Goal: Check status: Check status

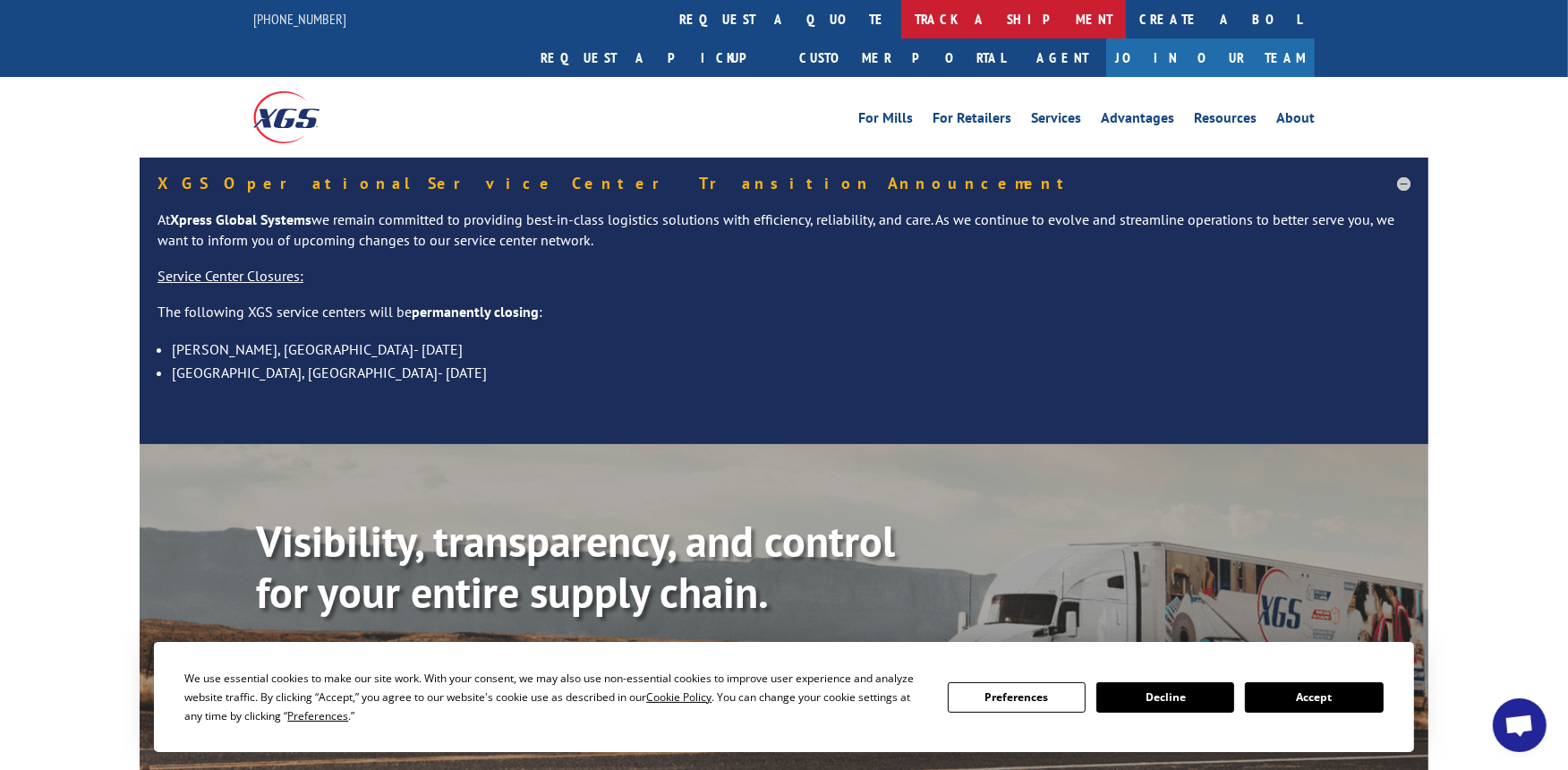
click at [901, 29] on link "track a shipment" at bounding box center [1012, 19] width 224 height 38
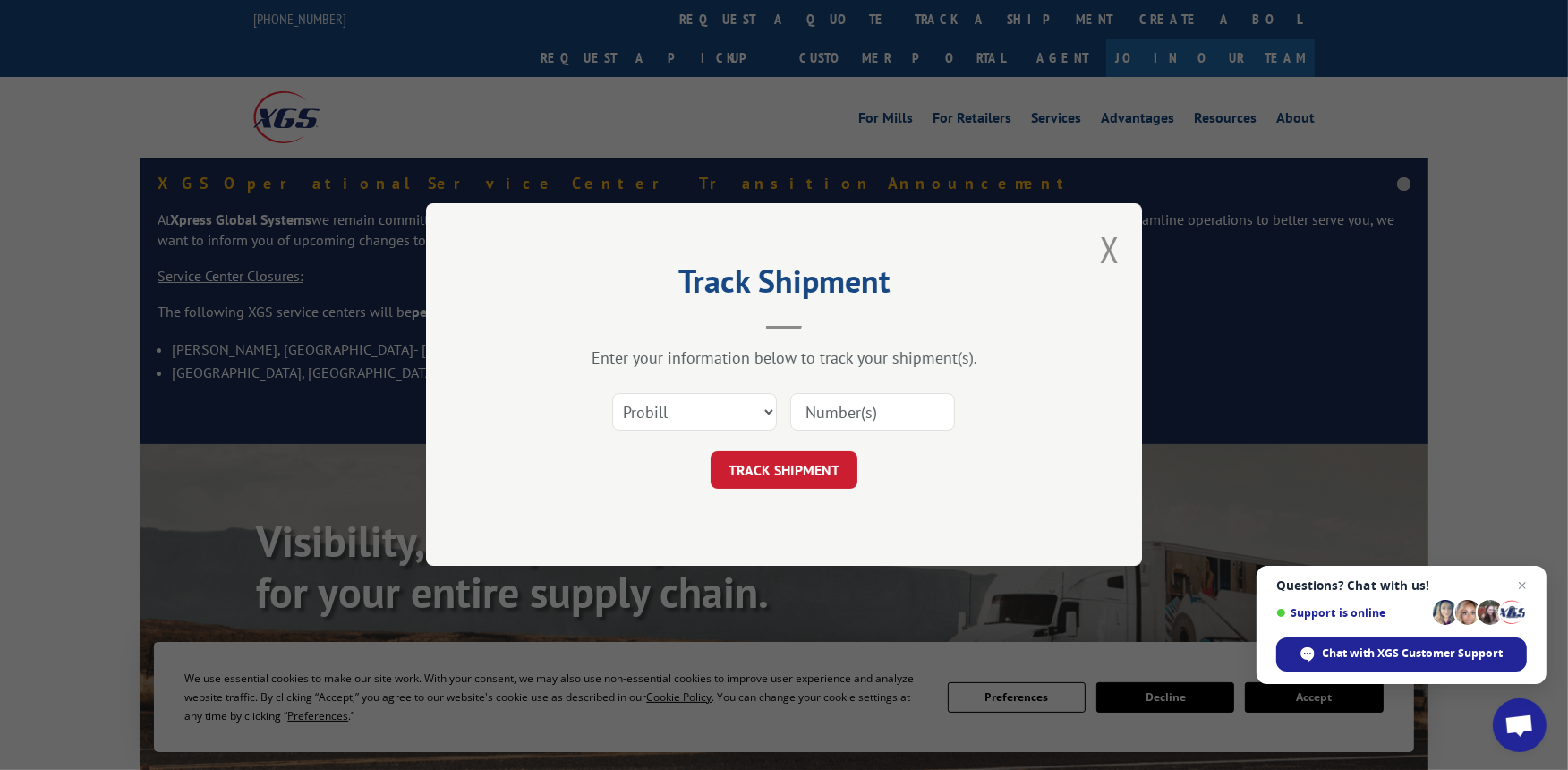
click at [838, 405] on input at bounding box center [872, 412] width 164 height 37
paste input "XGS121838"
type input "XGS121838"
click at [803, 463] on button "TRACK SHIPMENT" at bounding box center [784, 470] width 147 height 37
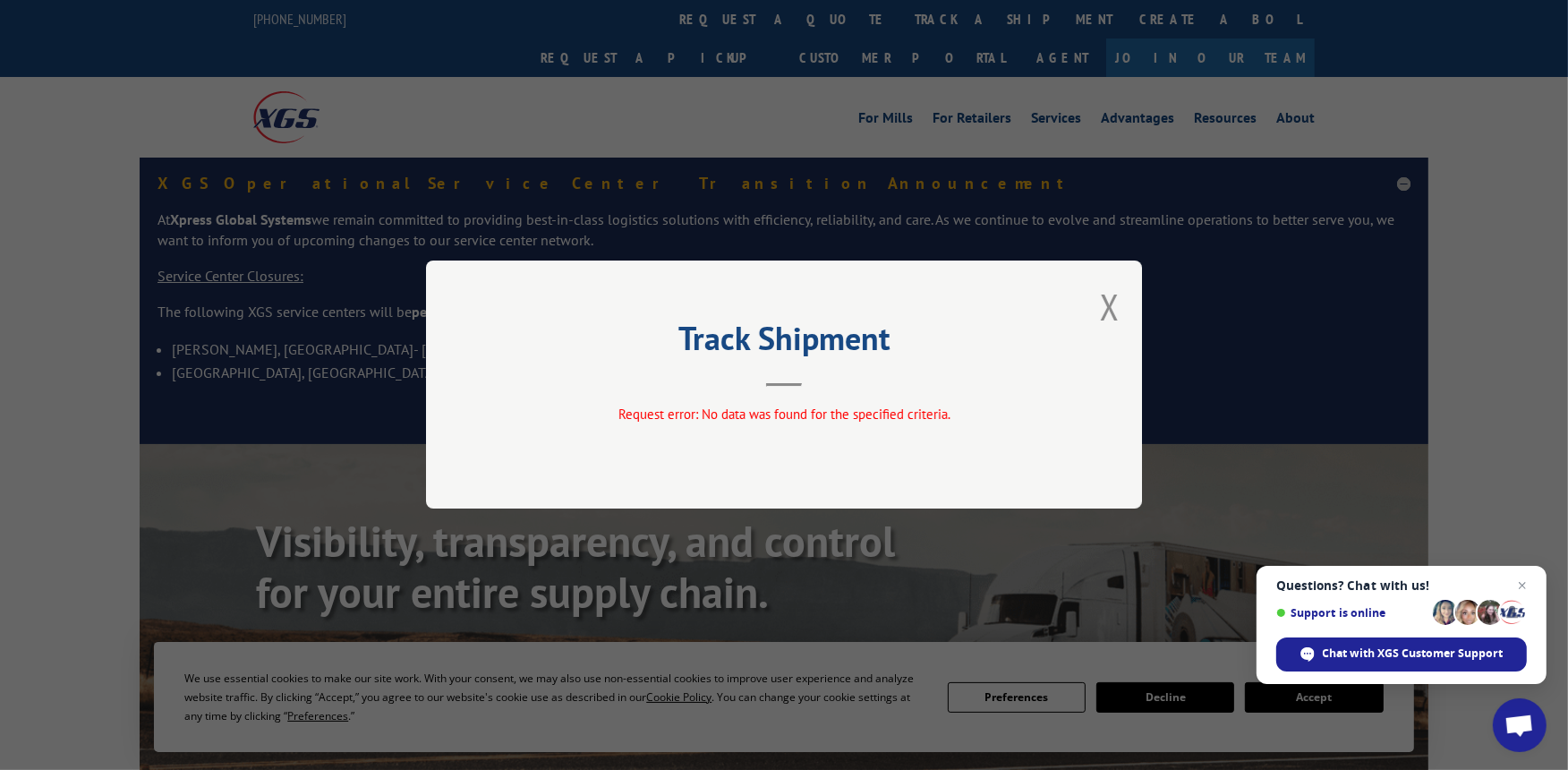
drag, startPoint x: 1105, startPoint y: 305, endPoint x: 764, endPoint y: 66, distance: 416.4
click at [1098, 302] on div "Track Shipment Request error: No data was found for the specified criteria." at bounding box center [784, 384] width 715 height 248
click at [1115, 313] on button "Close modal" at bounding box center [1109, 306] width 20 height 47
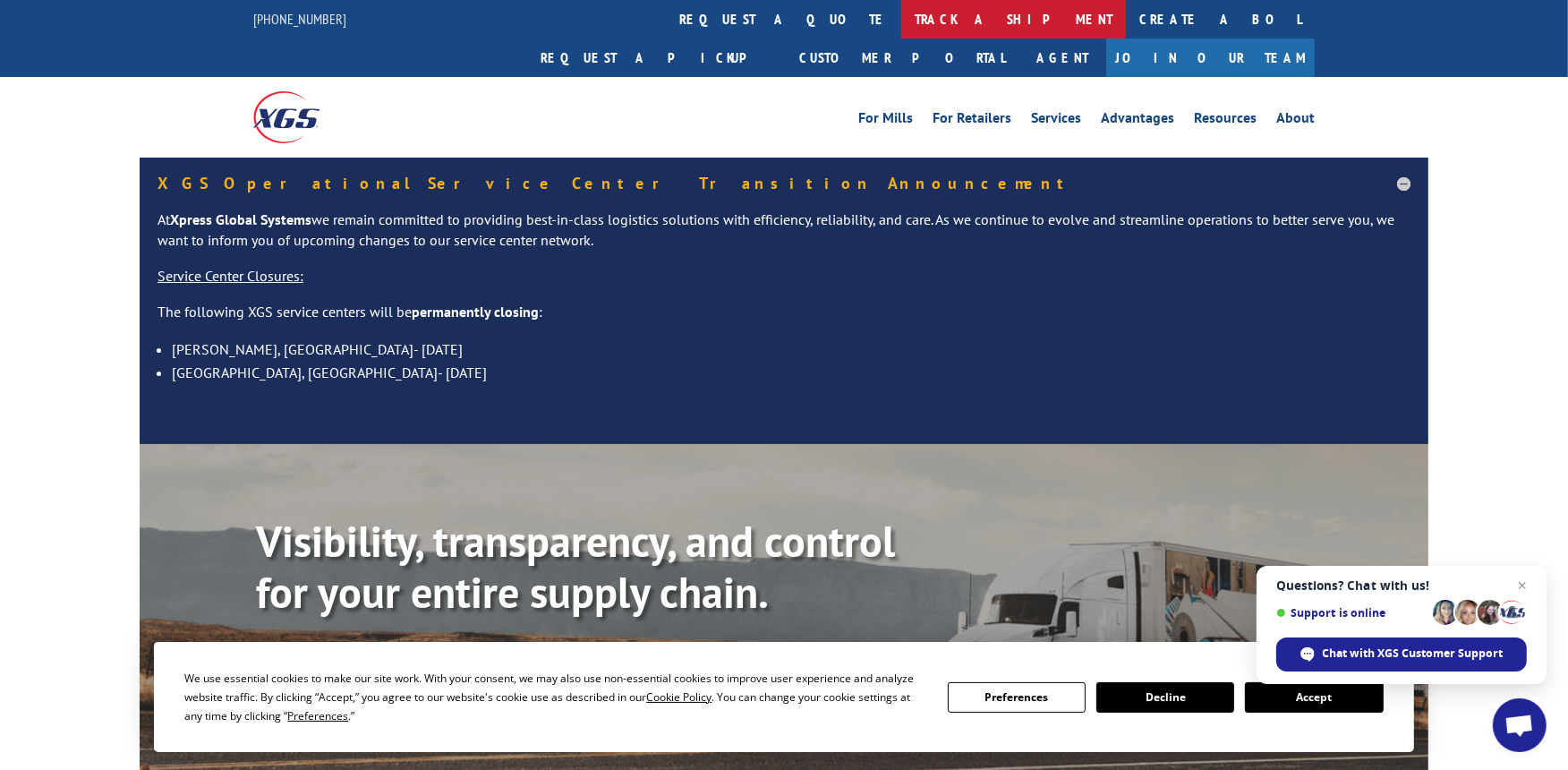
click at [901, 27] on link "track a shipment" at bounding box center [1012, 19] width 224 height 38
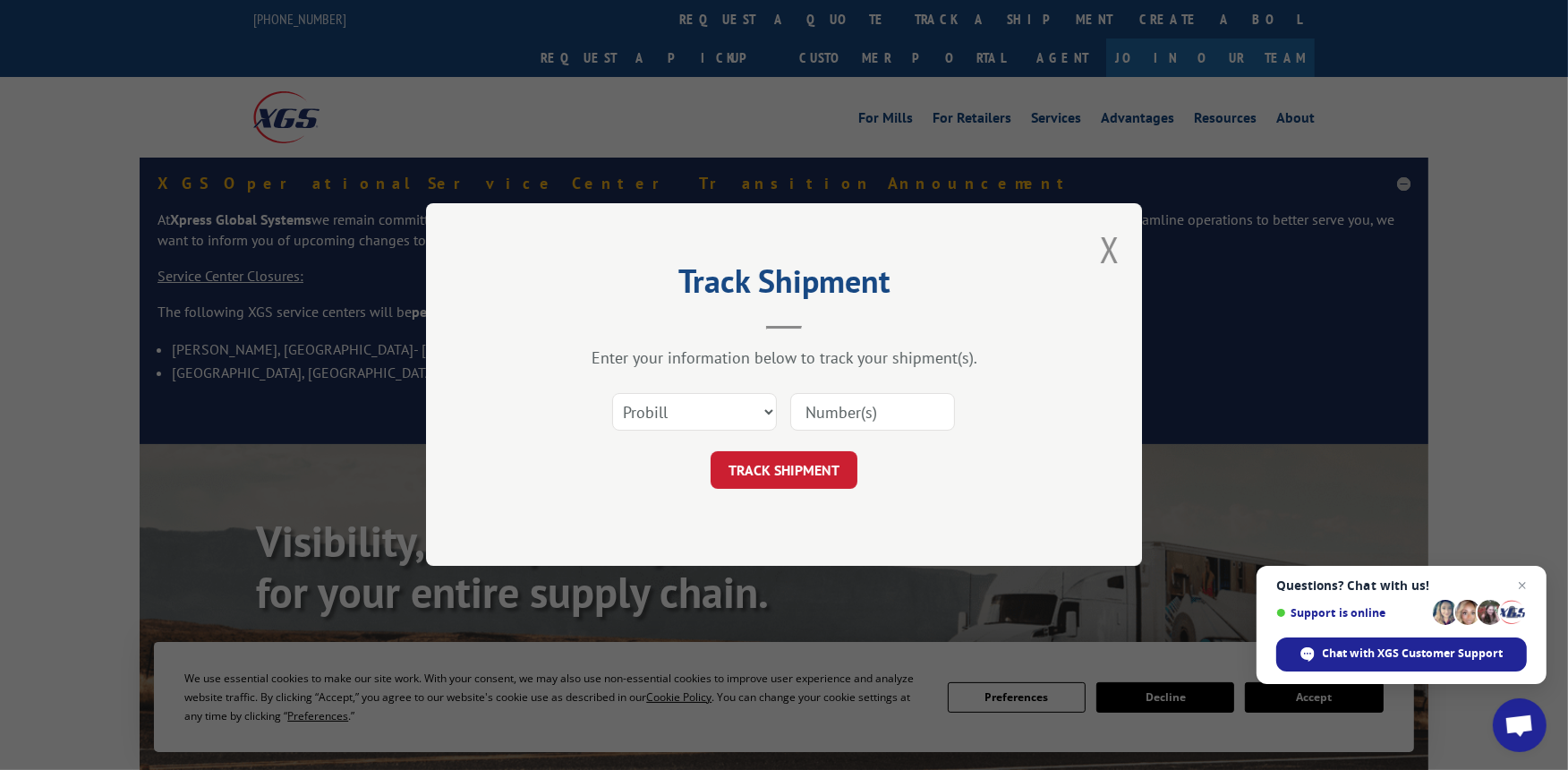
click at [882, 409] on input at bounding box center [872, 412] width 164 height 37
paste input "XGS121838"
click at [828, 405] on input "XGS121838" at bounding box center [872, 412] width 164 height 37
type input "121838"
click at [757, 405] on select "Select category... Probill BOL PO" at bounding box center [694, 412] width 164 height 37
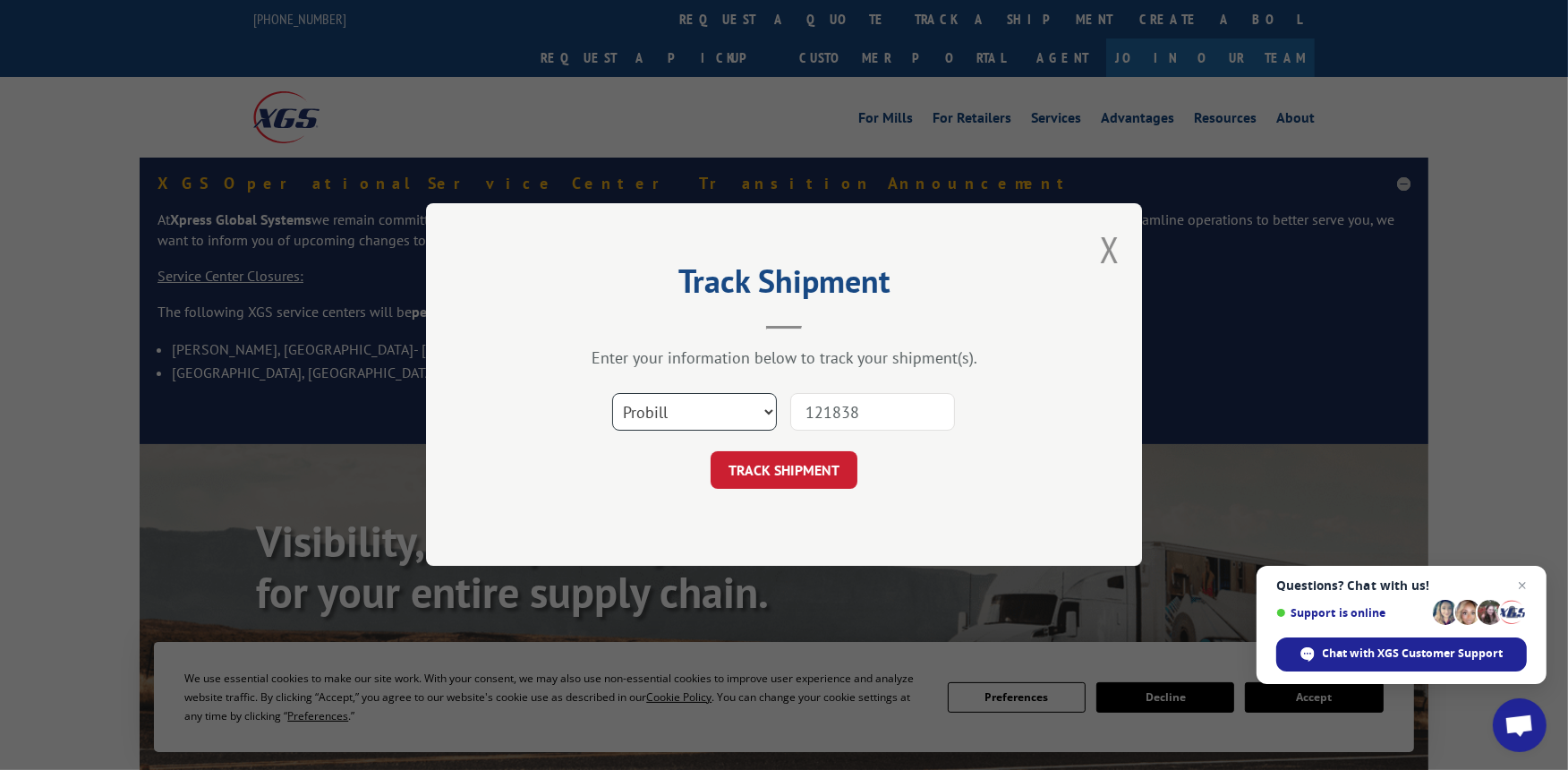
select select "po"
click at [612, 394] on select "Select category... Probill BOL PO" at bounding box center [694, 412] width 164 height 37
click at [756, 471] on button "TRACK SHIPMENT" at bounding box center [784, 470] width 147 height 37
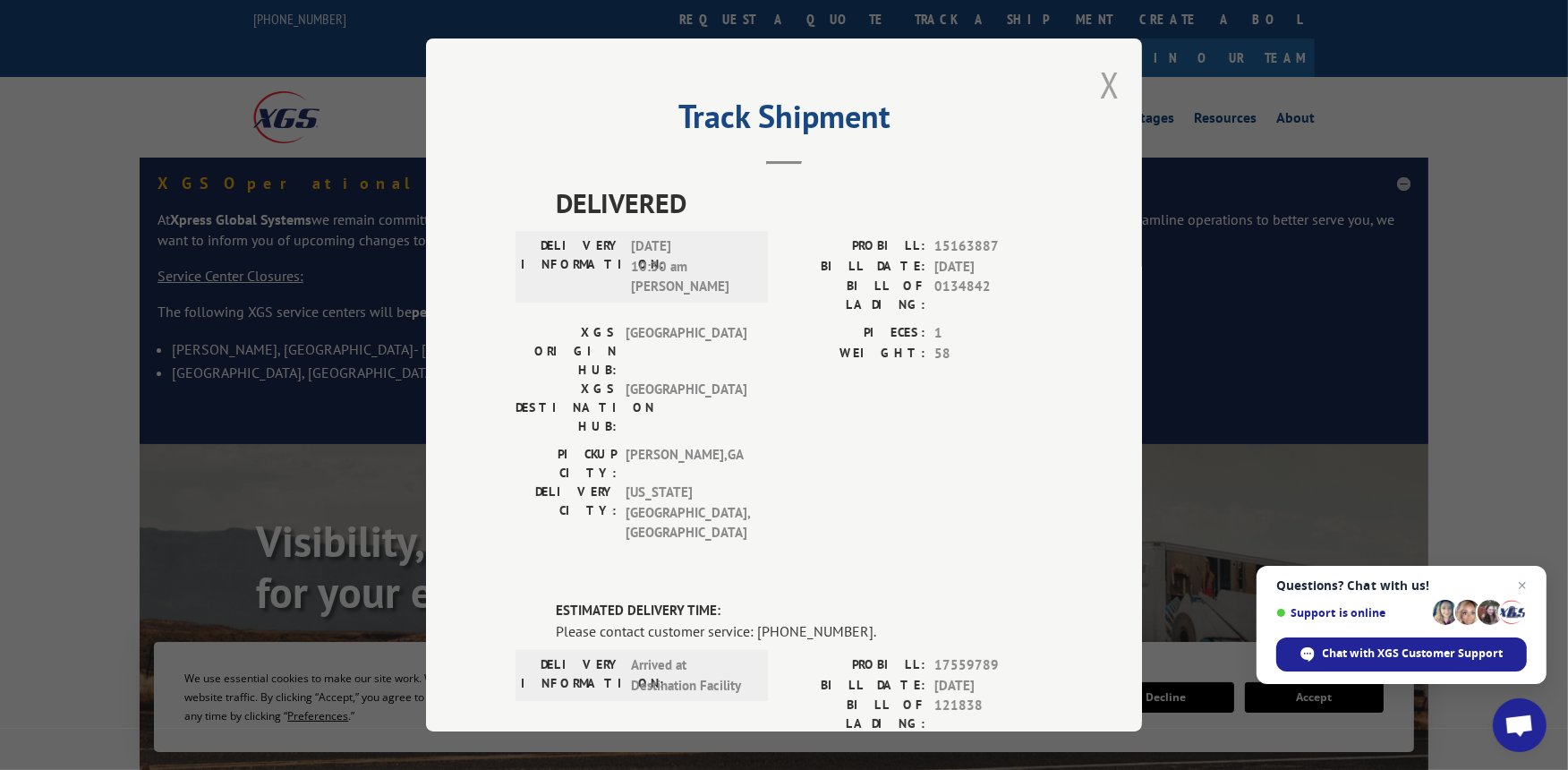
click at [1100, 99] on button "Close modal" at bounding box center [1109, 84] width 20 height 47
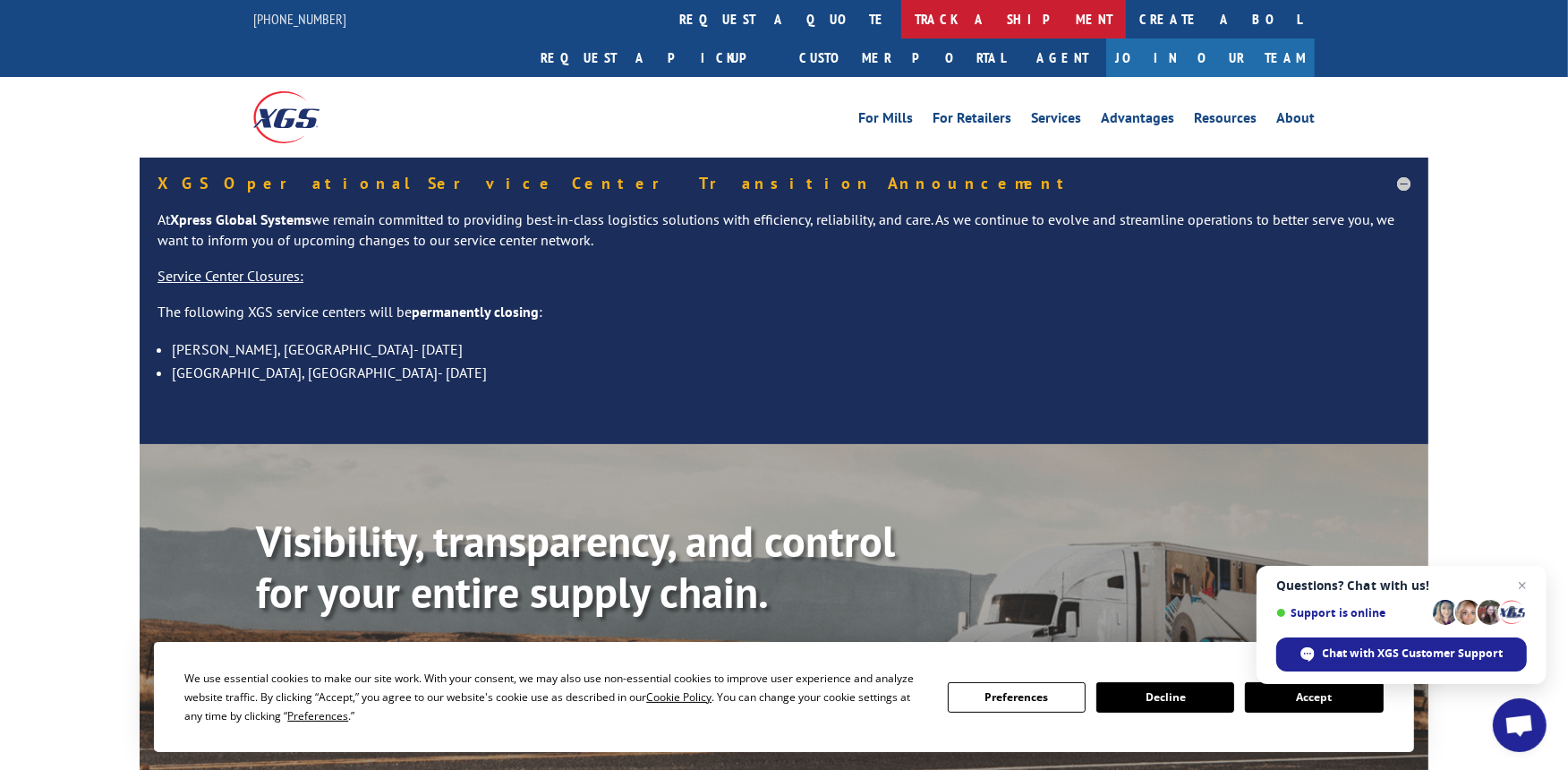
click at [901, 24] on link "track a shipment" at bounding box center [1012, 19] width 224 height 38
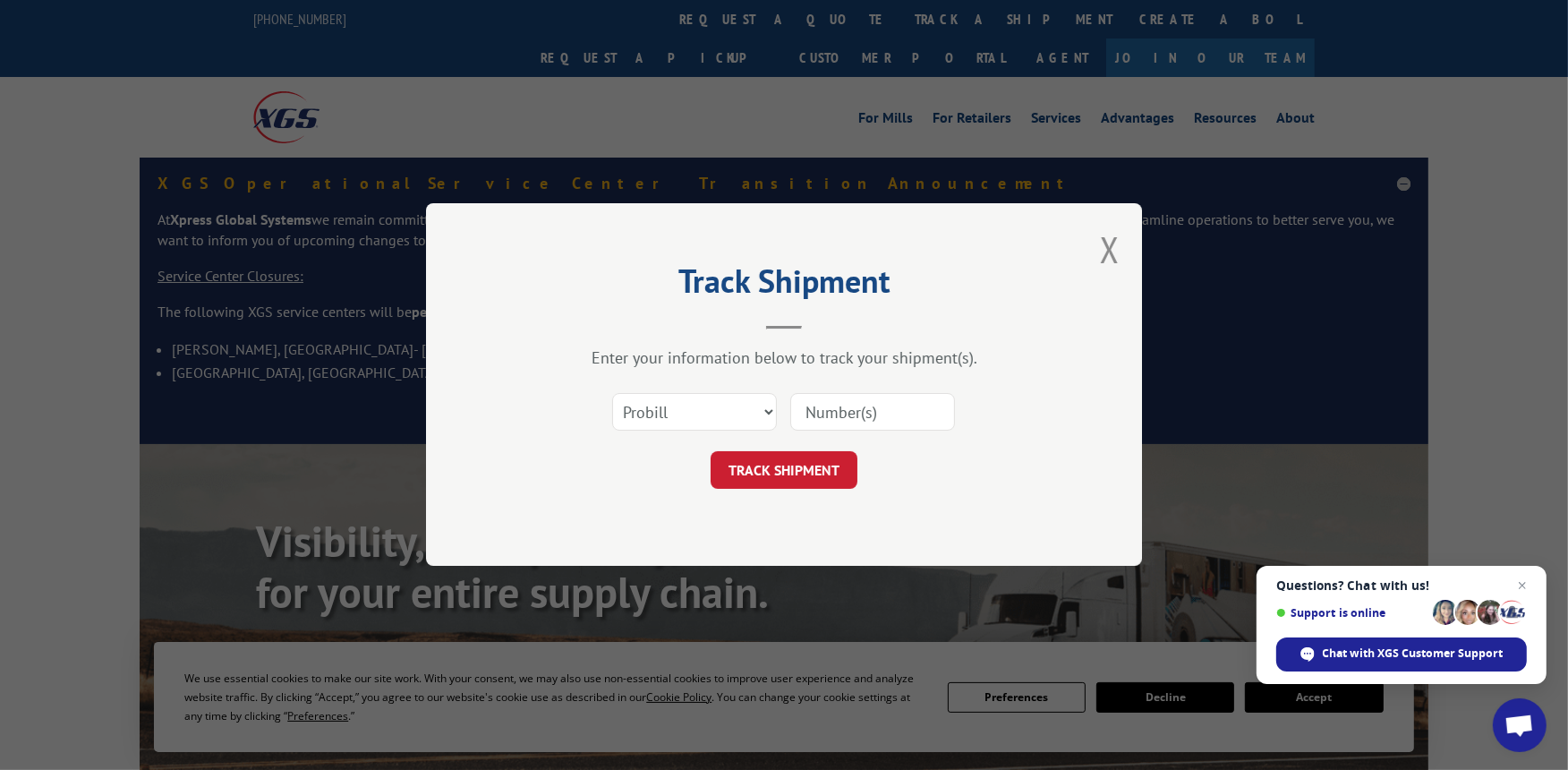
click at [830, 404] on input at bounding box center [872, 412] width 164 height 37
paste input "XGS121838"
click at [834, 413] on input "XGS121838" at bounding box center [872, 412] width 164 height 37
type input "121838"
click at [784, 466] on button "TRACK SHIPMENT" at bounding box center [784, 470] width 147 height 37
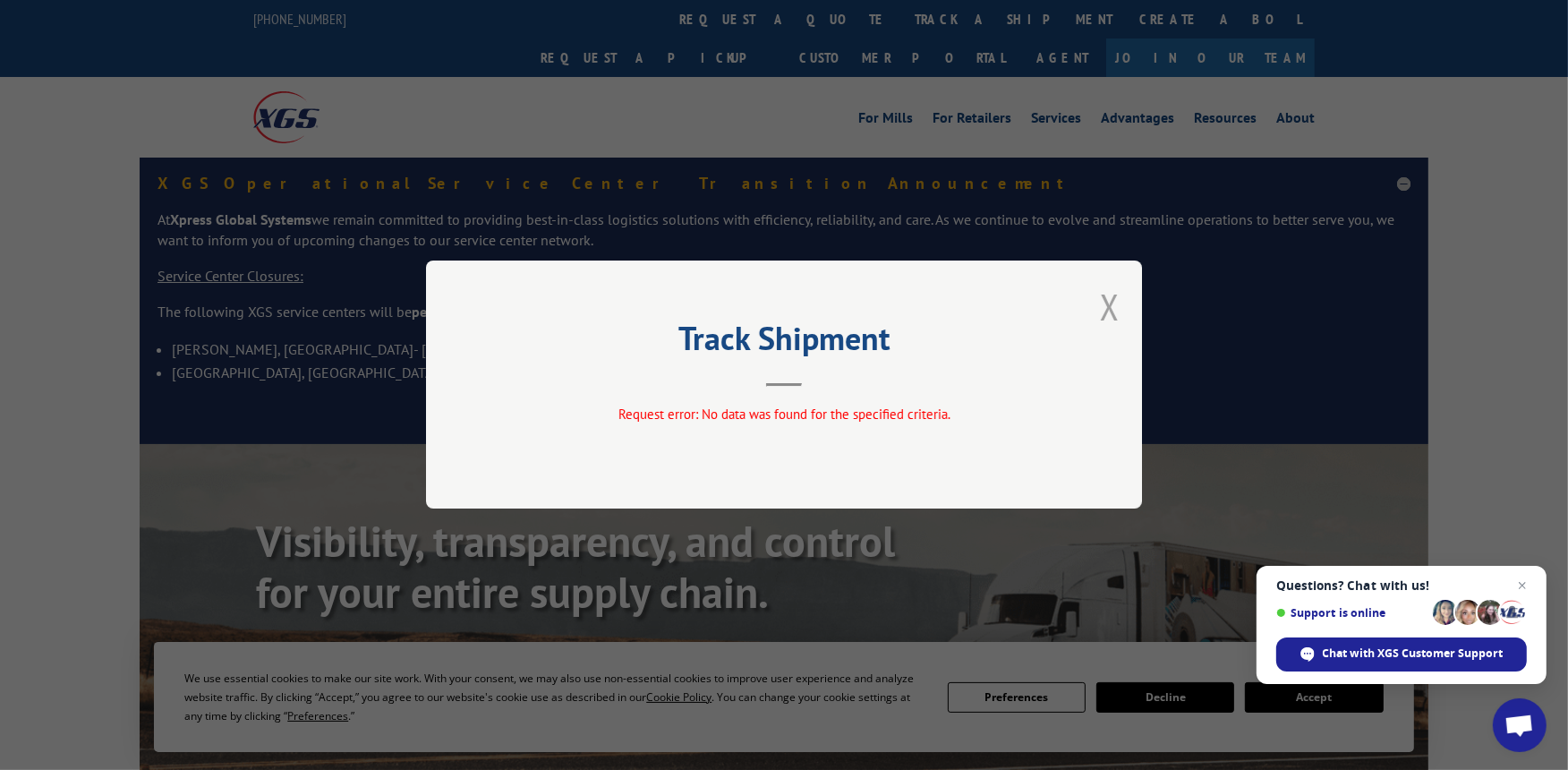
click at [1116, 310] on button "Close modal" at bounding box center [1109, 306] width 20 height 47
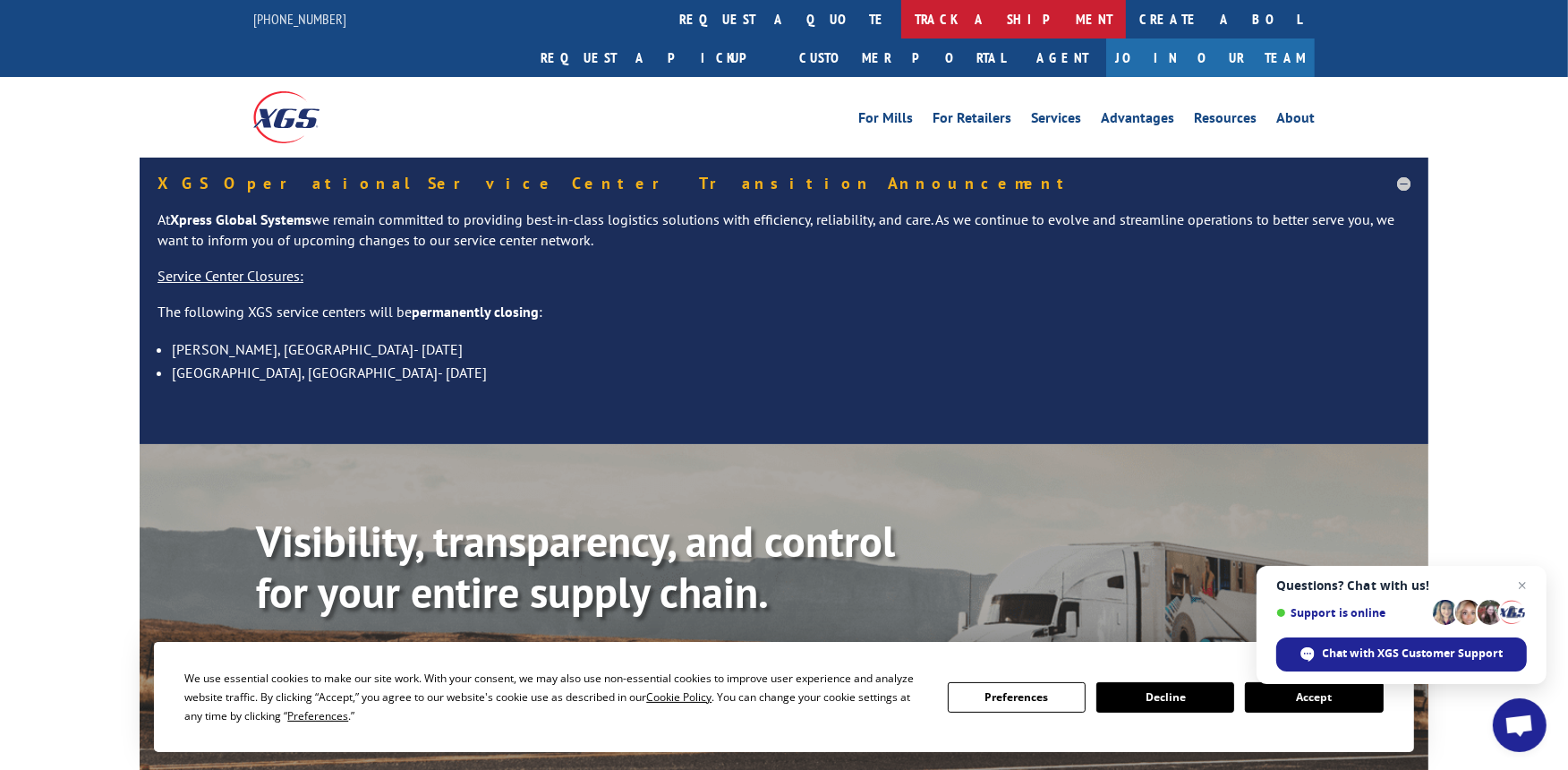
click at [901, 29] on link "track a shipment" at bounding box center [1012, 19] width 224 height 38
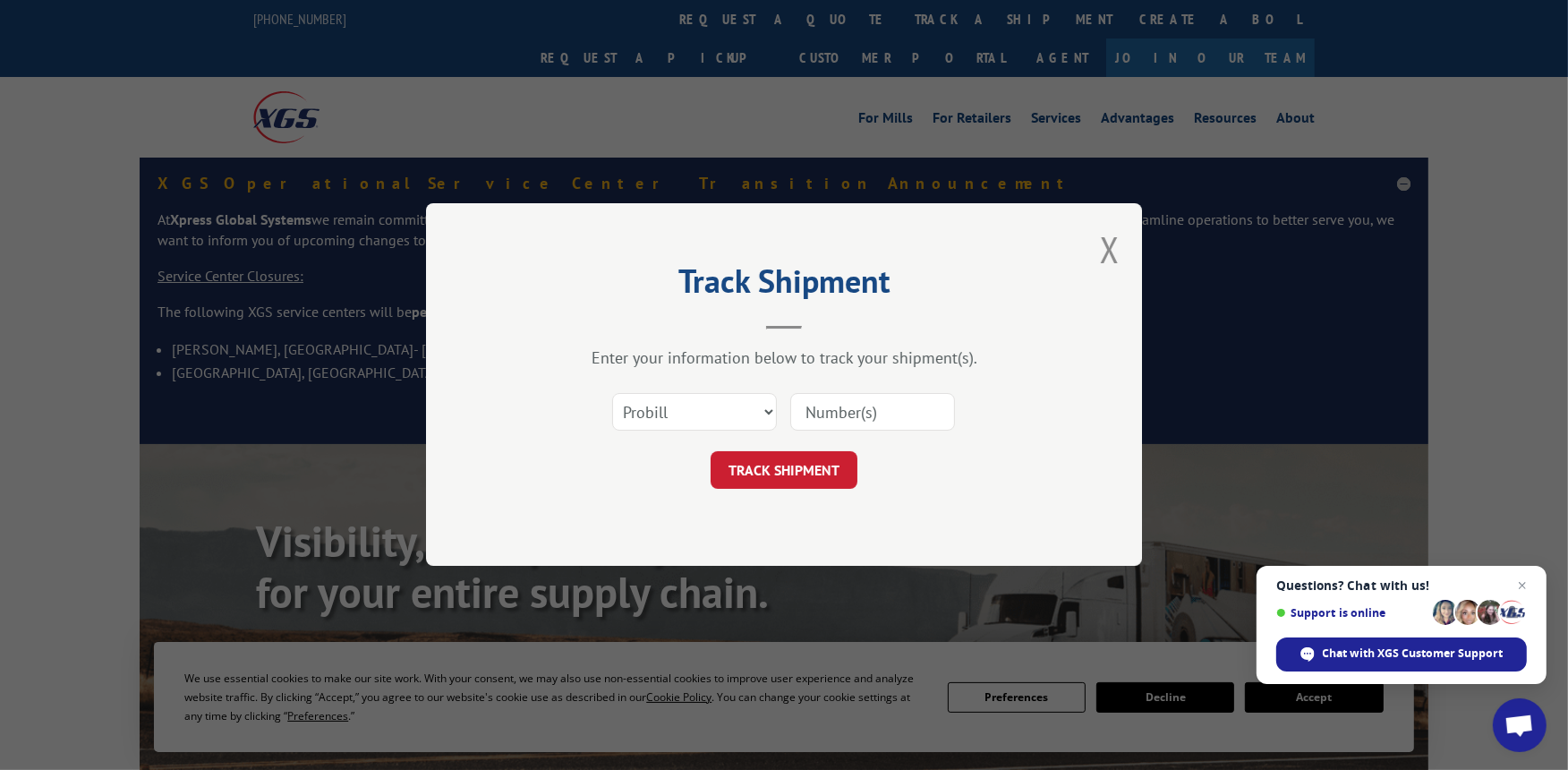
click at [833, 423] on input at bounding box center [872, 412] width 164 height 37
paste input "XGS121838"
type input "121838"
click at [764, 407] on select "Select category... Probill BOL PO" at bounding box center [694, 412] width 164 height 37
select select "bol"
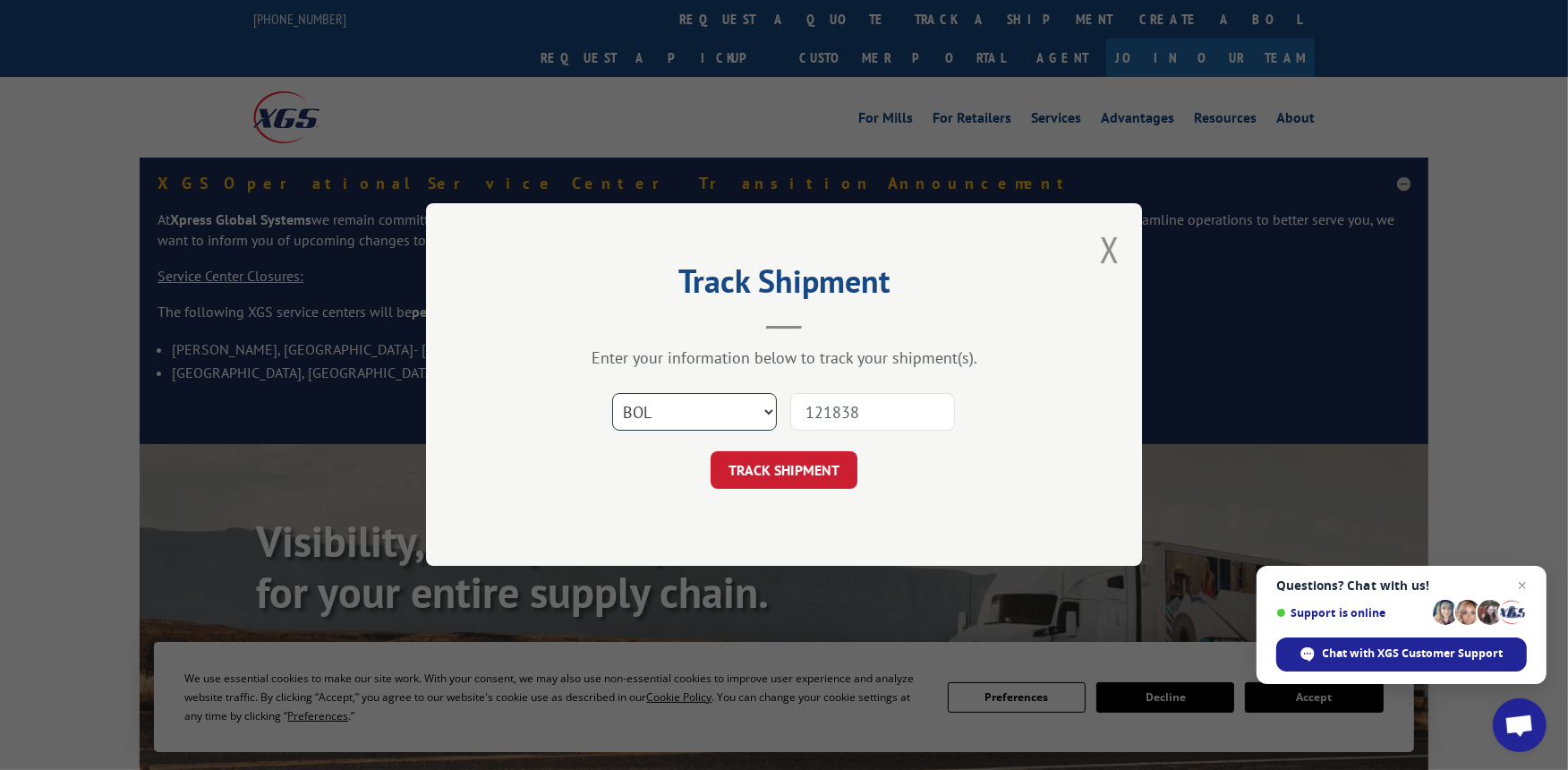
click at [612, 394] on select "Select category... Probill BOL PO" at bounding box center [694, 412] width 164 height 37
click at [774, 472] on button "TRACK SHIPMENT" at bounding box center [784, 470] width 147 height 37
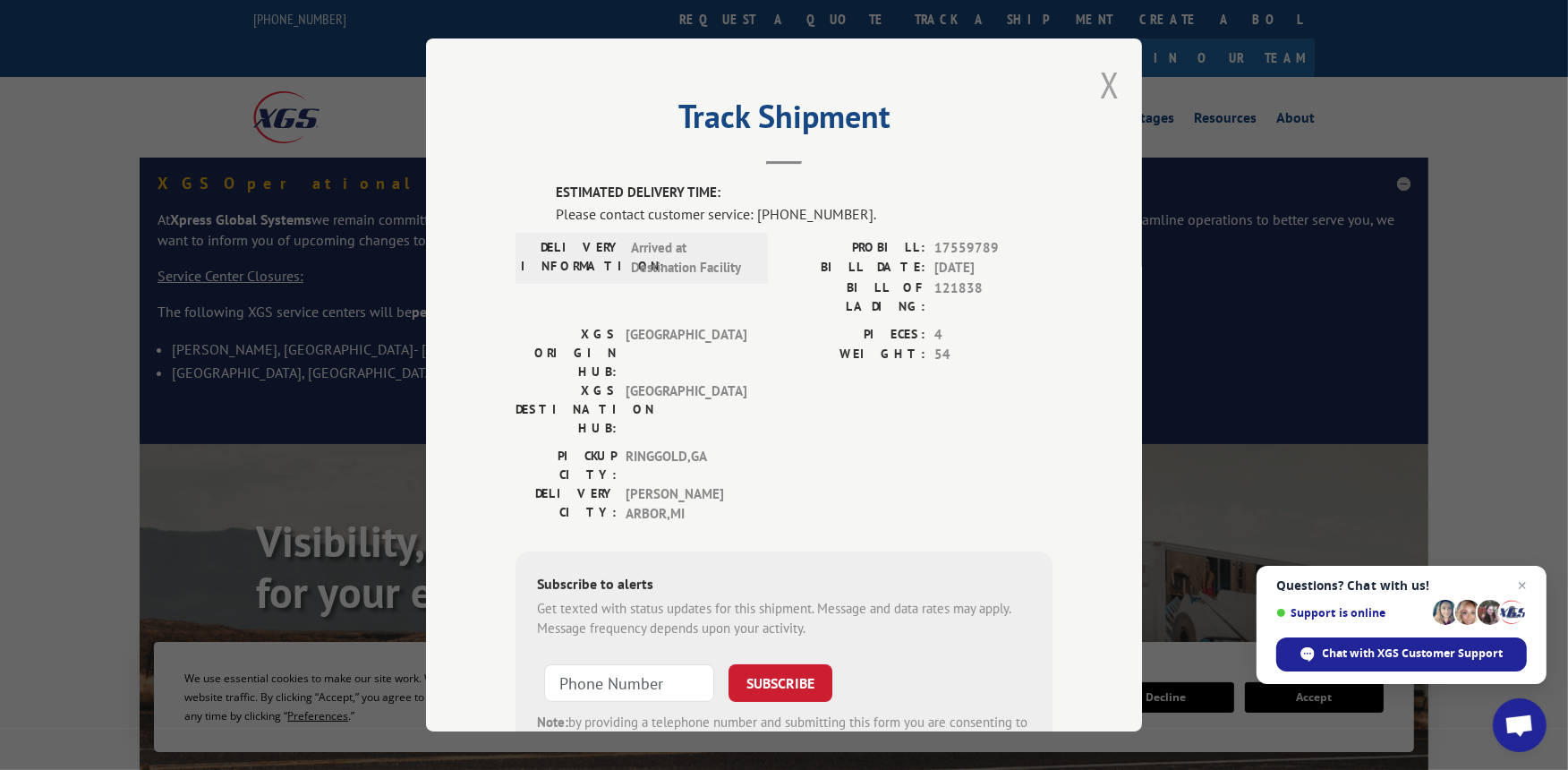
click at [1109, 94] on button "Close modal" at bounding box center [1109, 84] width 20 height 47
